Goal: Task Accomplishment & Management: Use online tool/utility

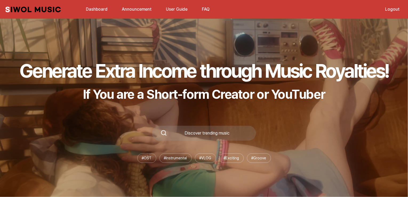
click at [103, 11] on link "Dashboard" at bounding box center [97, 8] width 28 height 11
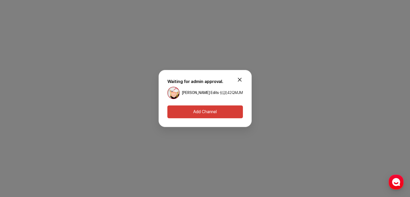
click at [223, 113] on button "Add Channel" at bounding box center [205, 111] width 76 height 13
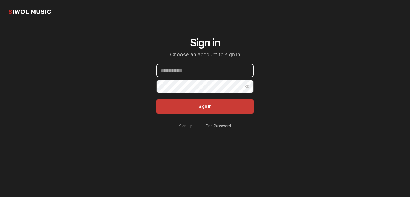
click at [213, 71] on input "Email" at bounding box center [204, 70] width 97 height 13
type input "**********"
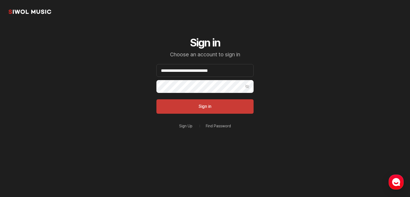
click at [156, 99] on button "Sign in" at bounding box center [204, 106] width 97 height 14
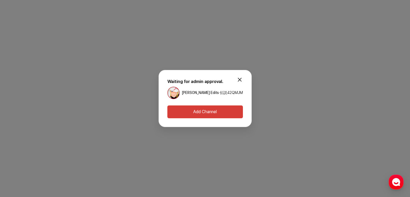
click at [207, 113] on button "Add Channel" at bounding box center [205, 111] width 76 height 13
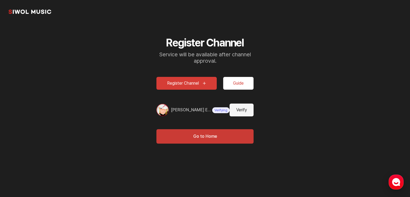
click at [400, 182] on icon "button" at bounding box center [396, 182] width 10 height 10
